Goal: Task Accomplishment & Management: Use online tool/utility

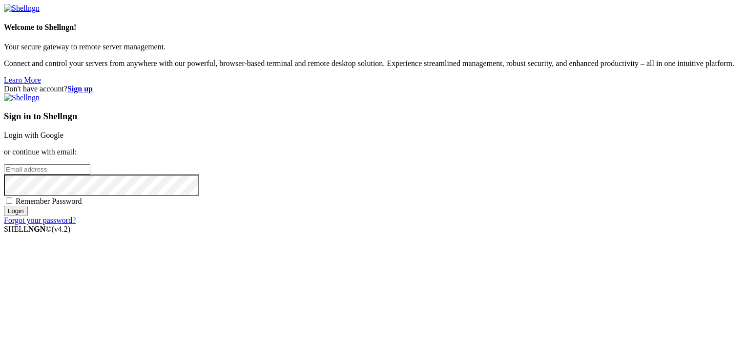
type input "[EMAIL_ADDRESS][PERSON_NAME][DOMAIN_NAME]"
click at [28, 216] on input "Login" at bounding box center [16, 211] width 24 height 10
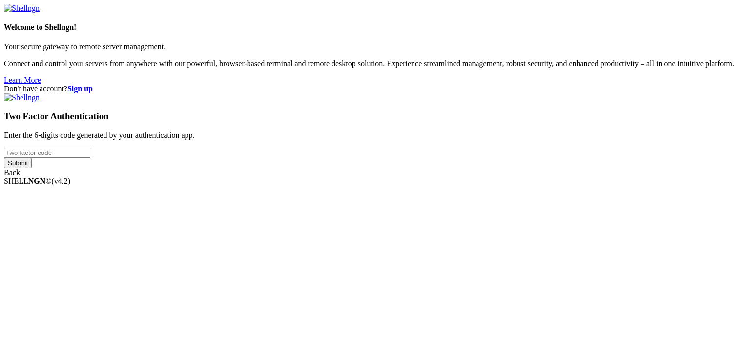
click at [90, 158] on input "number" at bounding box center [47, 152] width 86 height 10
type input "886054"
click at [32, 168] on input "Submit" at bounding box center [18, 163] width 28 height 10
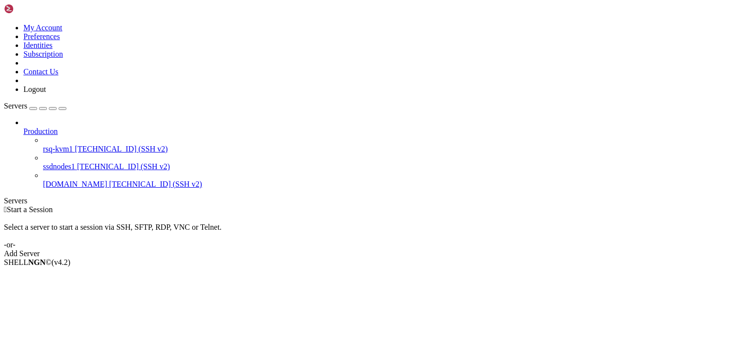
click at [75, 145] on span "[TECHNICAL_ID] (SSH v2)" at bounding box center [121, 149] width 93 height 8
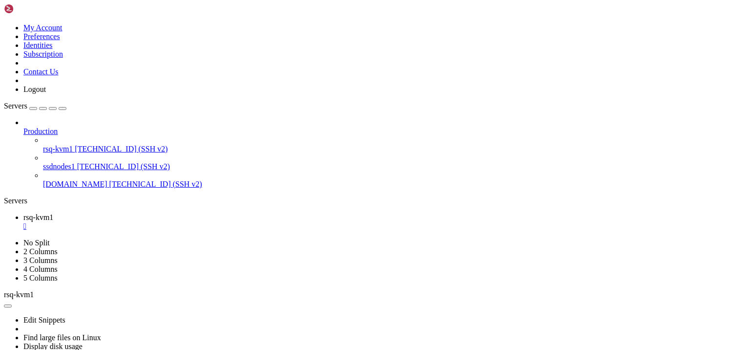
scroll to position [2266, 0]
click at [75, 145] on span "[TECHNICAL_ID] (SSH v2)" at bounding box center [121, 149] width 93 height 8
click at [51, 162] on span "ssdnodes1" at bounding box center [59, 166] width 32 height 8
click at [43, 162] on span "ssdnodes1" at bounding box center [59, 166] width 32 height 8
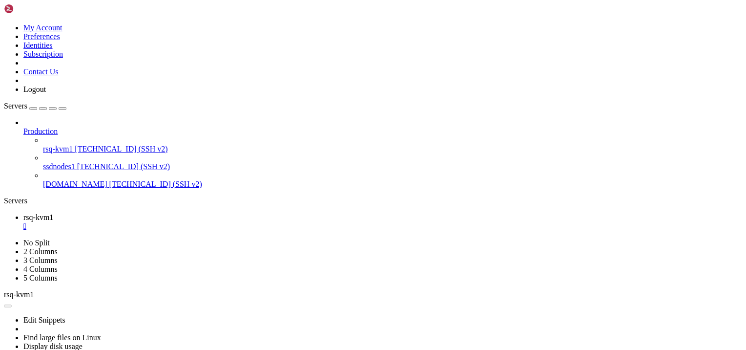
click at [43, 162] on span "ssdnodes1" at bounding box center [59, 166] width 32 height 8
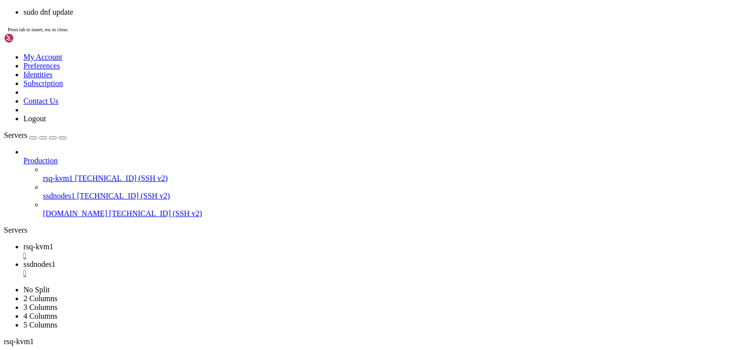
scroll to position [0, 0]
